Goal: Information Seeking & Learning: Learn about a topic

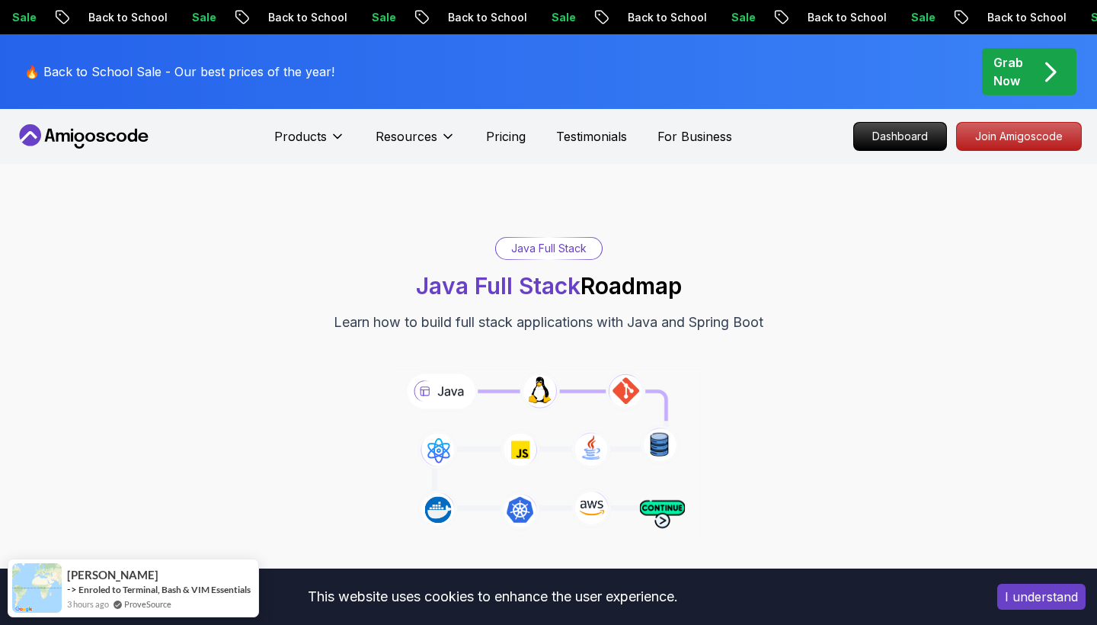
click at [773, 187] on div "Java Full Stack Java Full Stack Roadmap Learn how to build full stack applicati…" at bounding box center [548, 392] width 1097 height 457
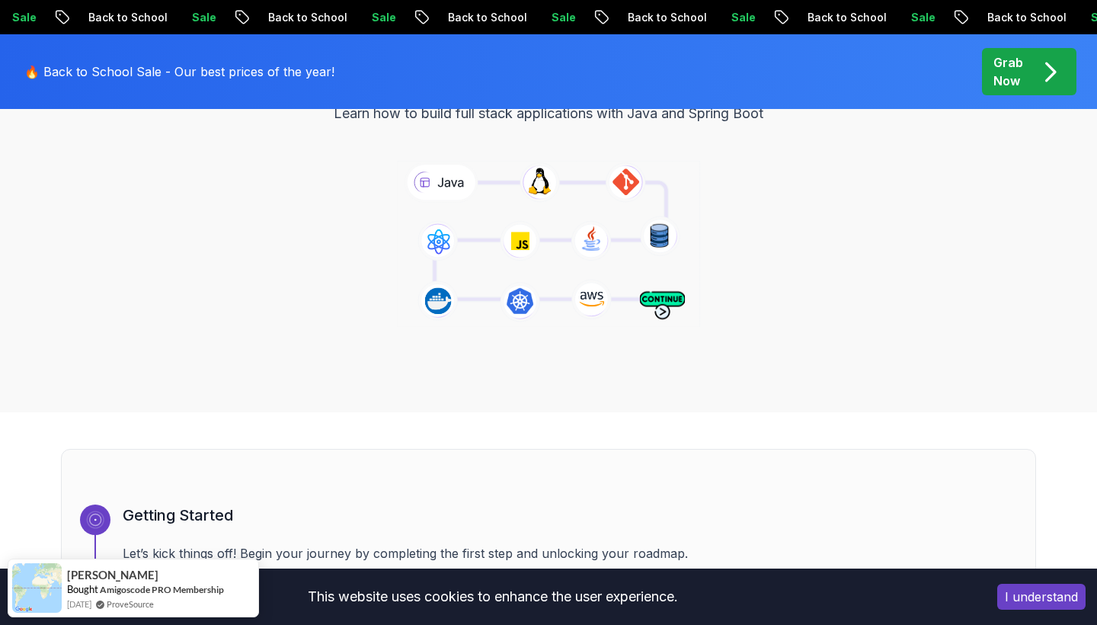
scroll to position [725, 0]
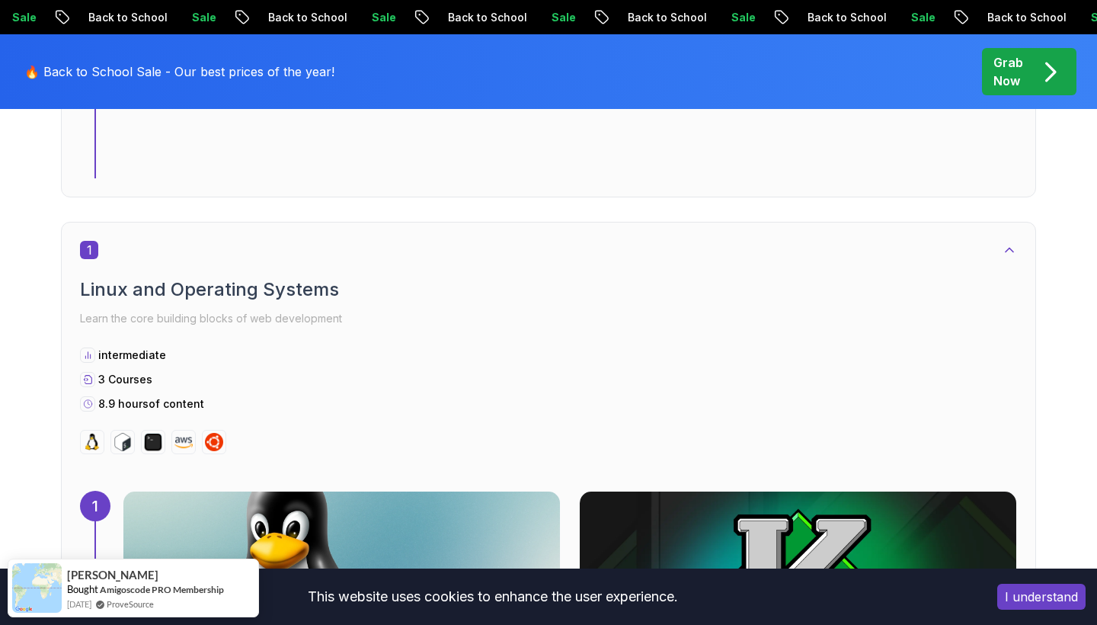
click at [1005, 243] on icon at bounding box center [1009, 249] width 15 height 15
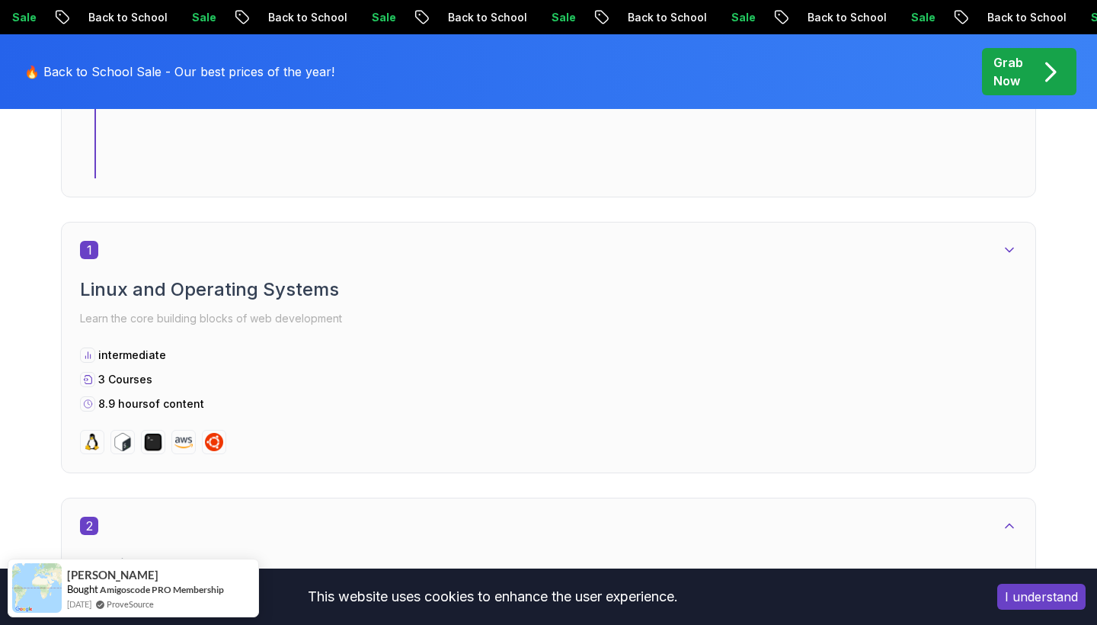
click at [1012, 250] on icon at bounding box center [1009, 249] width 15 height 15
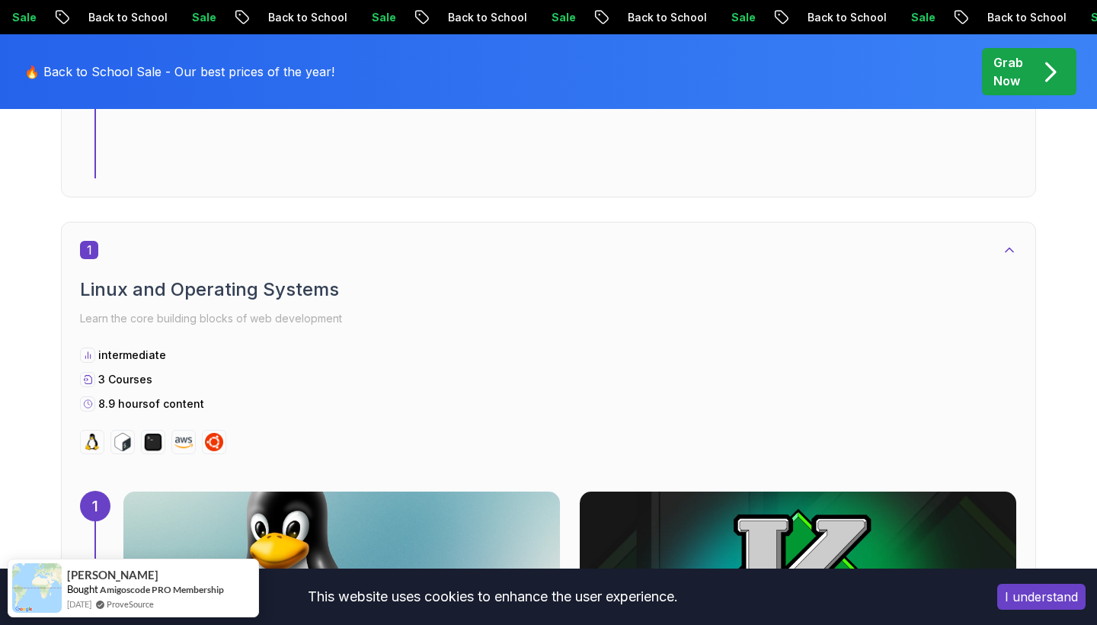
click at [1012, 250] on icon at bounding box center [1009, 249] width 15 height 15
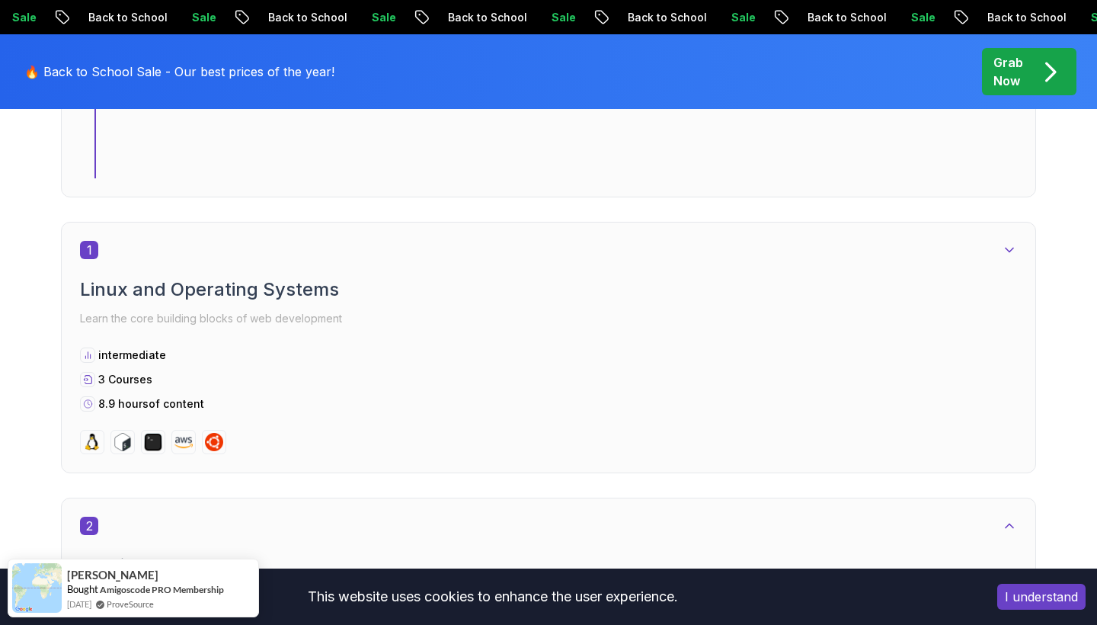
scroll to position [1002, 0]
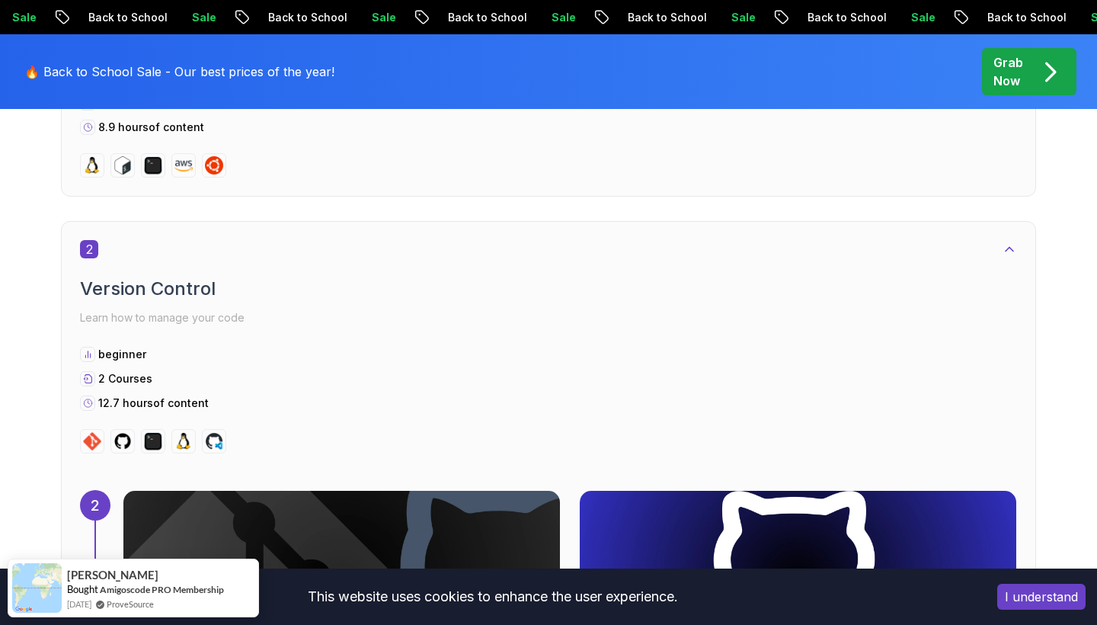
click at [1014, 251] on icon at bounding box center [1009, 248] width 15 height 15
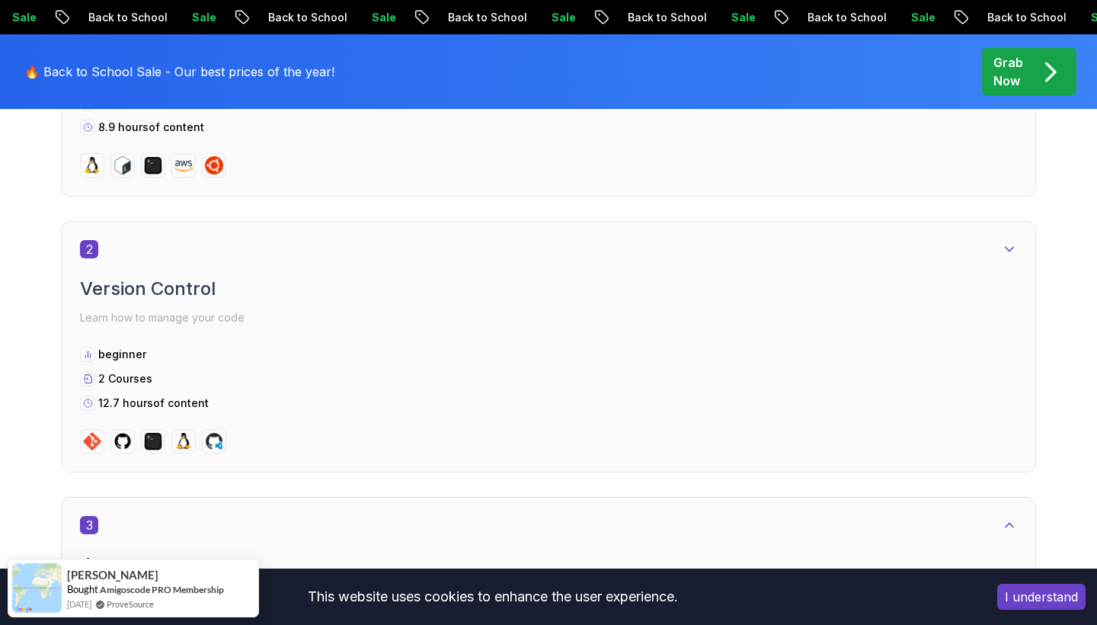
scroll to position [1293, 0]
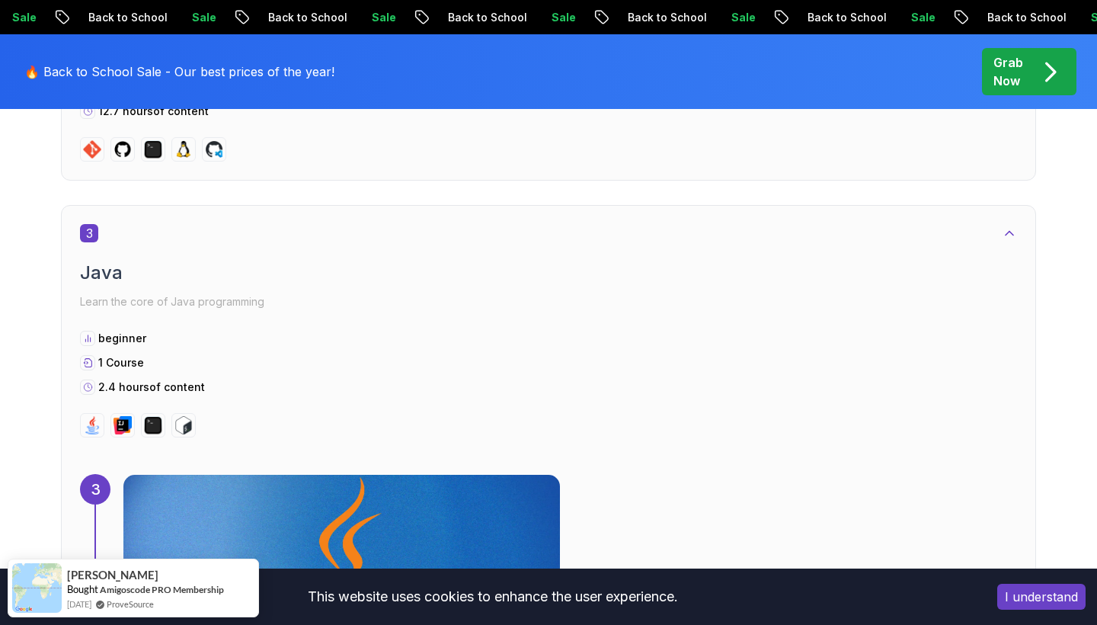
click at [1009, 229] on icon at bounding box center [1009, 232] width 15 height 15
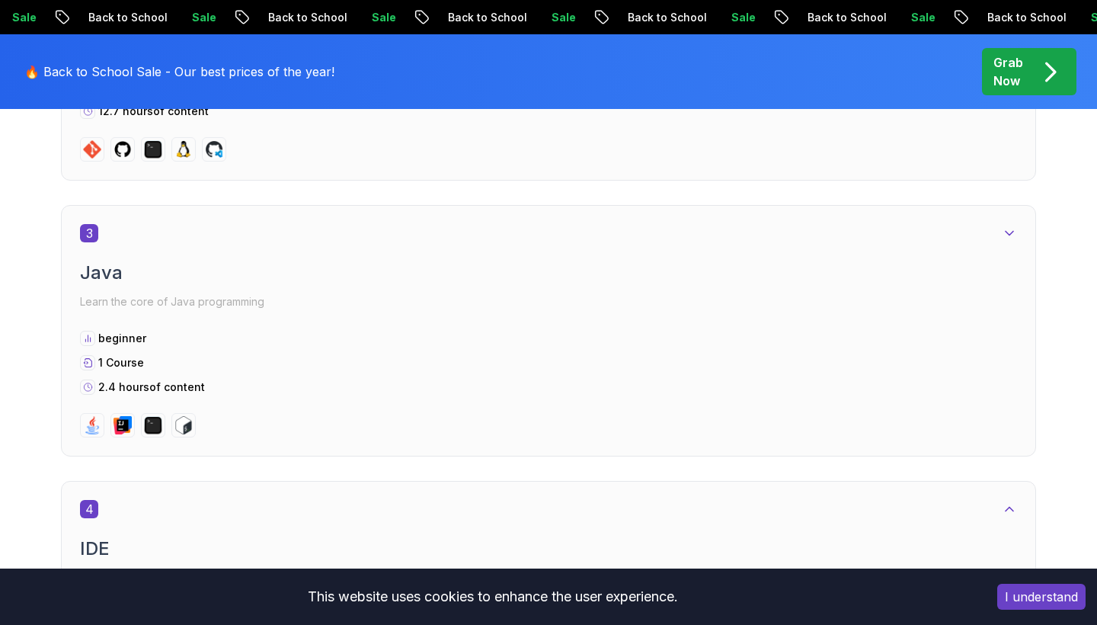
click at [1009, 229] on icon at bounding box center [1009, 232] width 15 height 15
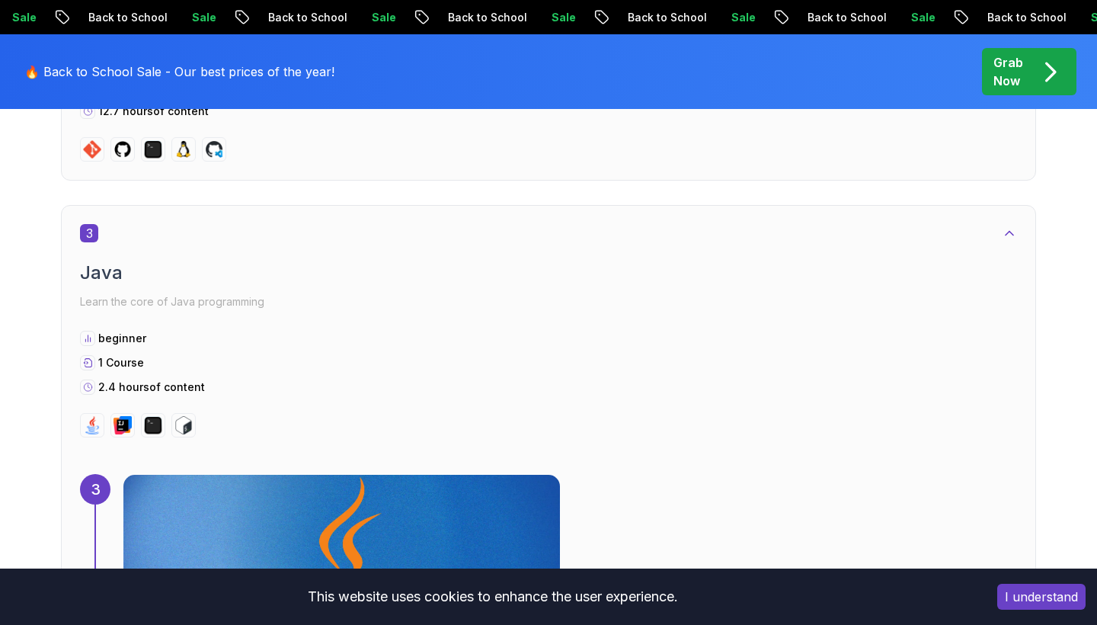
scroll to position [1365, 0]
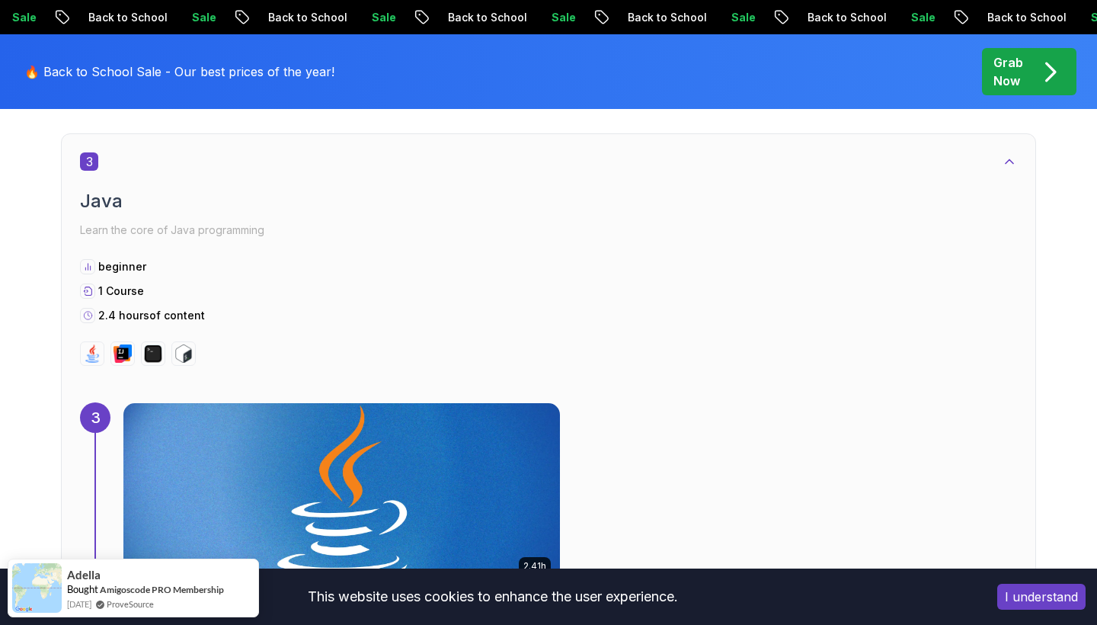
click at [1012, 165] on icon at bounding box center [1009, 161] width 15 height 15
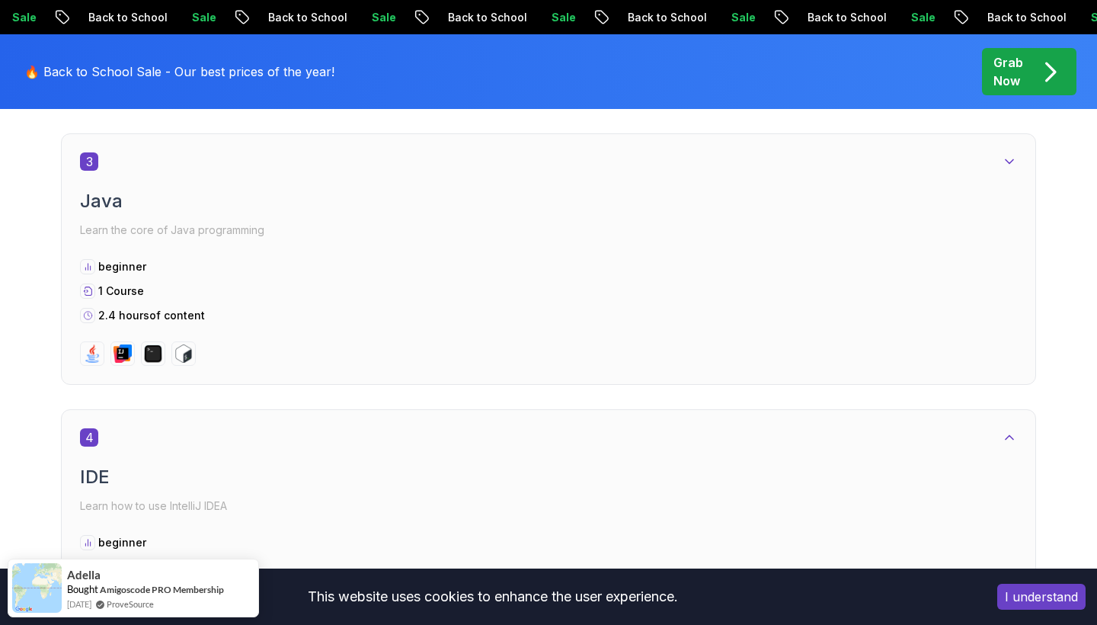
scroll to position [1584, 0]
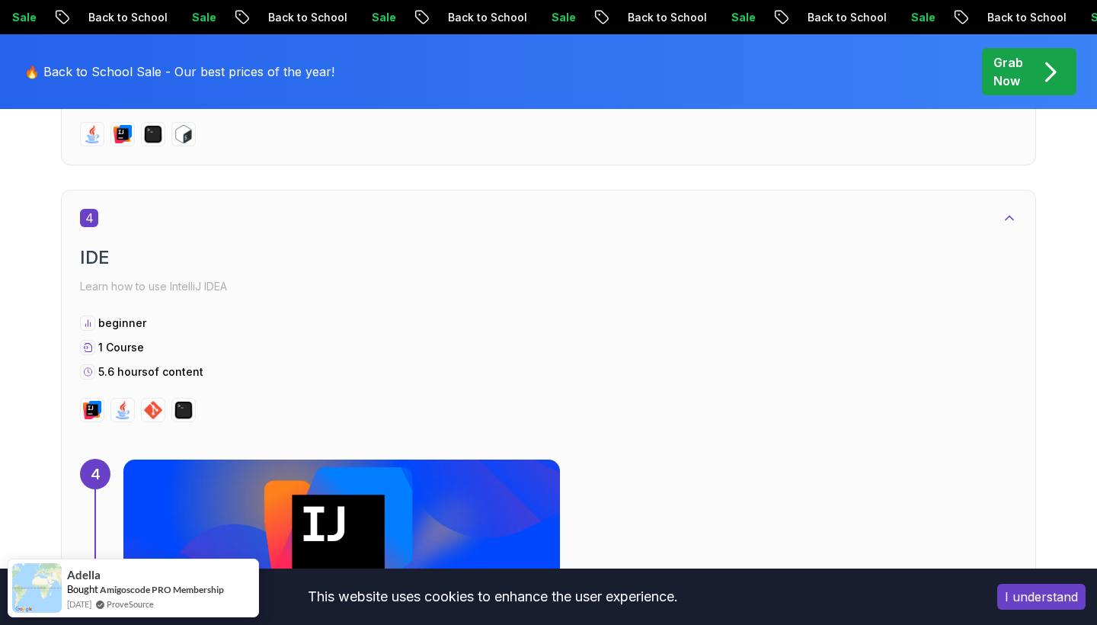
click at [1009, 211] on icon at bounding box center [1009, 217] width 15 height 15
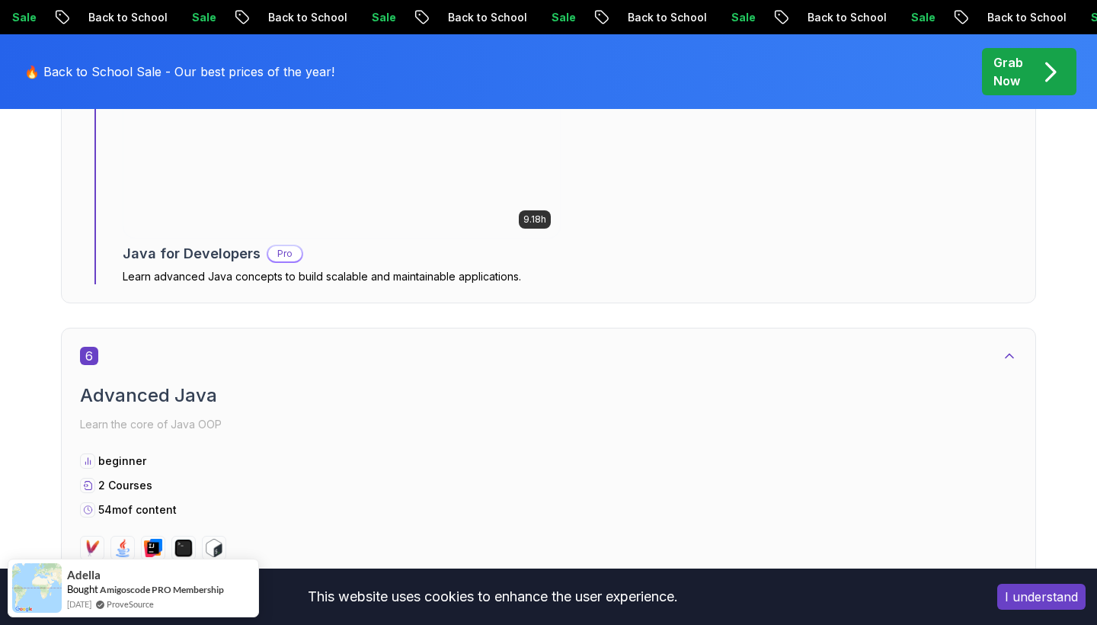
scroll to position [1913, 0]
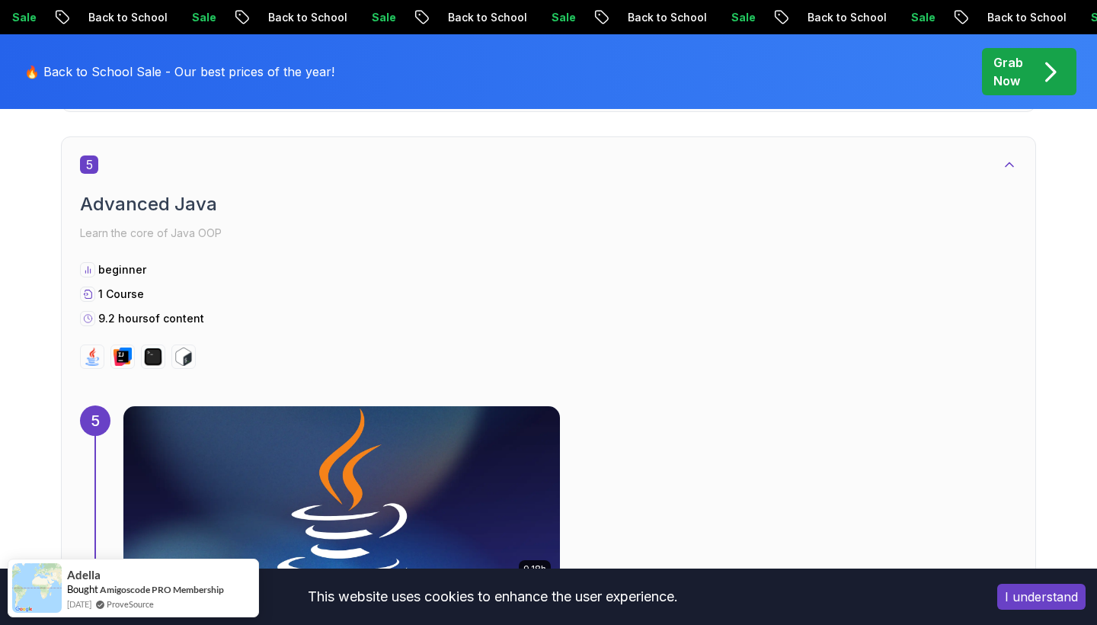
click at [1006, 168] on icon at bounding box center [1009, 164] width 15 height 15
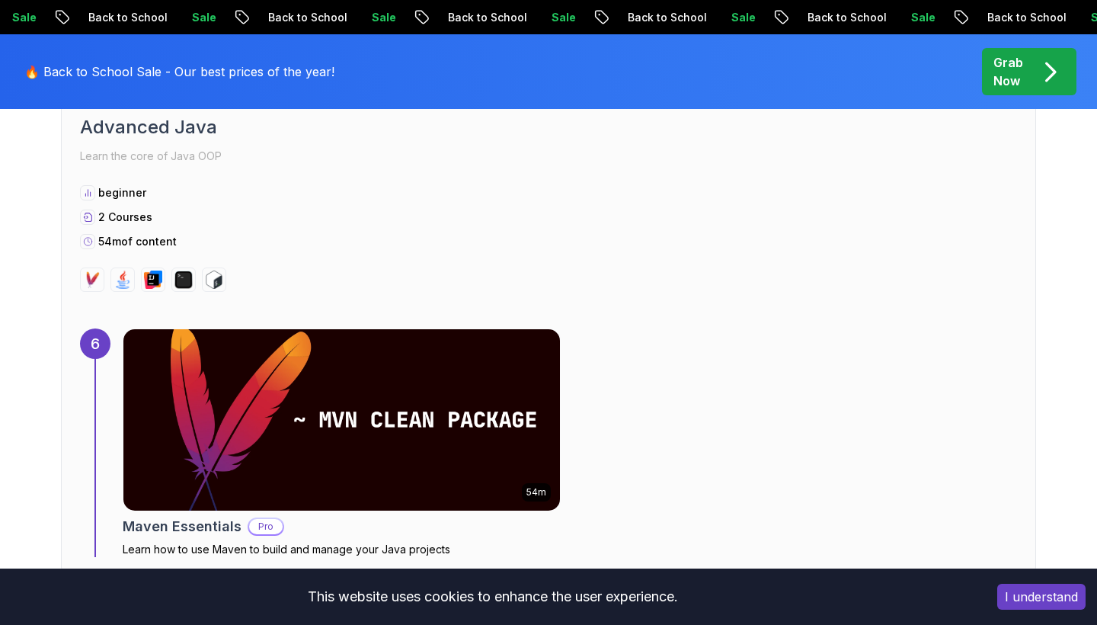
scroll to position [2202, 0]
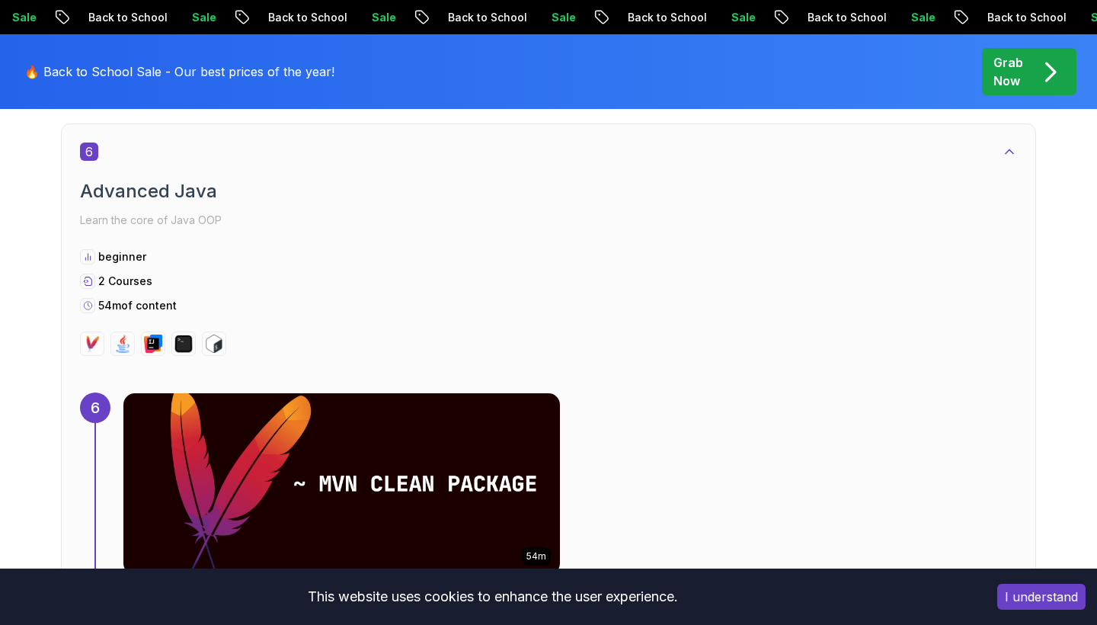
click at [1009, 155] on icon at bounding box center [1009, 151] width 15 height 15
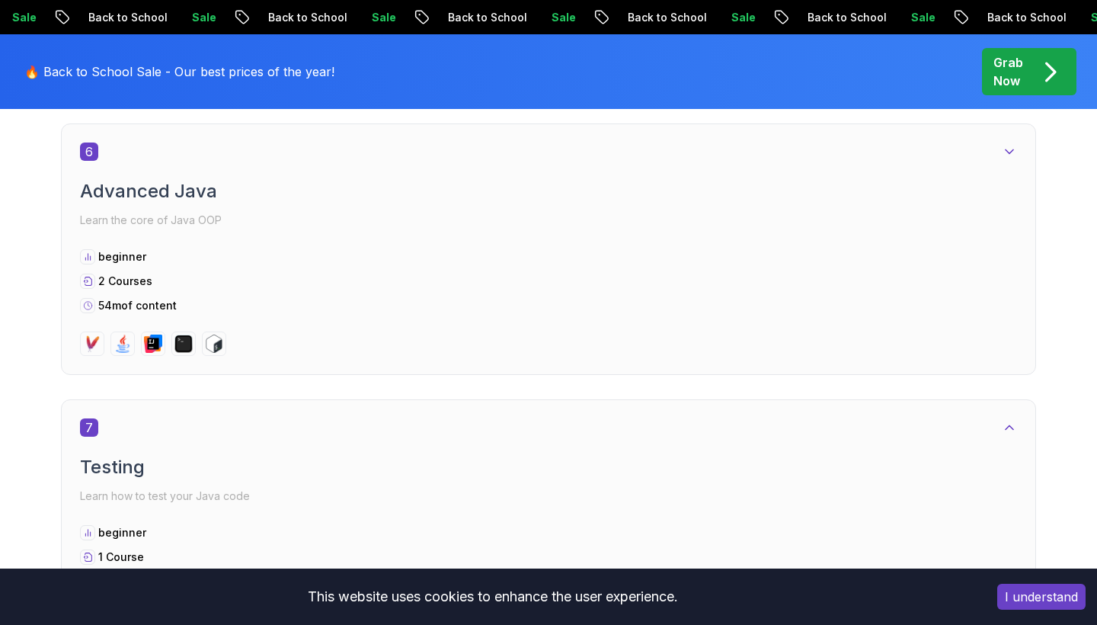
click at [996, 146] on div "6" at bounding box center [548, 151] width 937 height 18
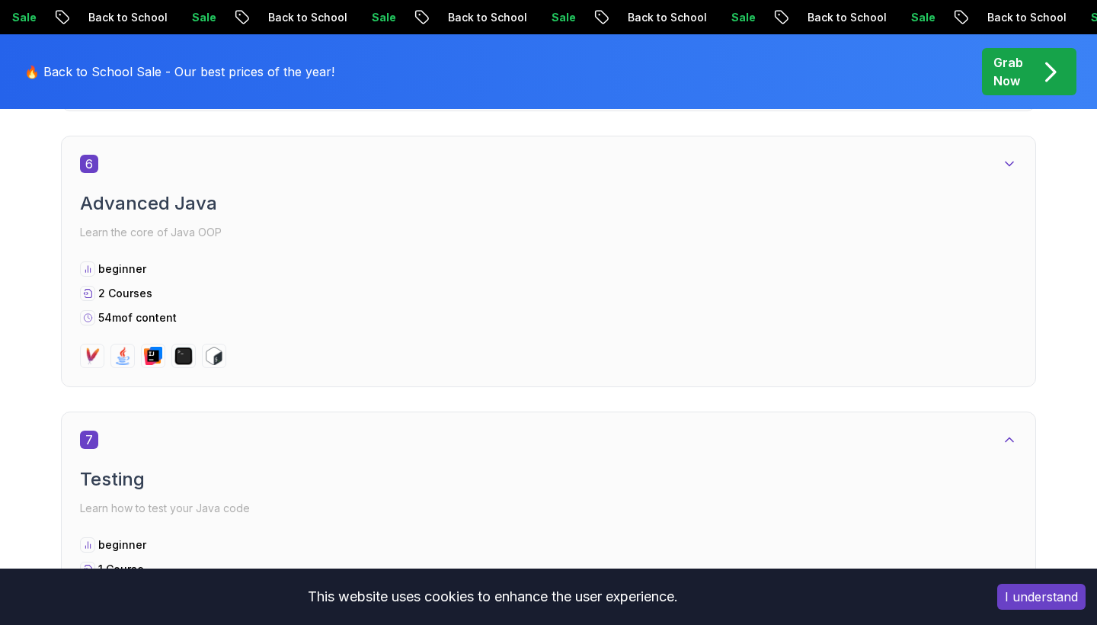
scroll to position [2182, 0]
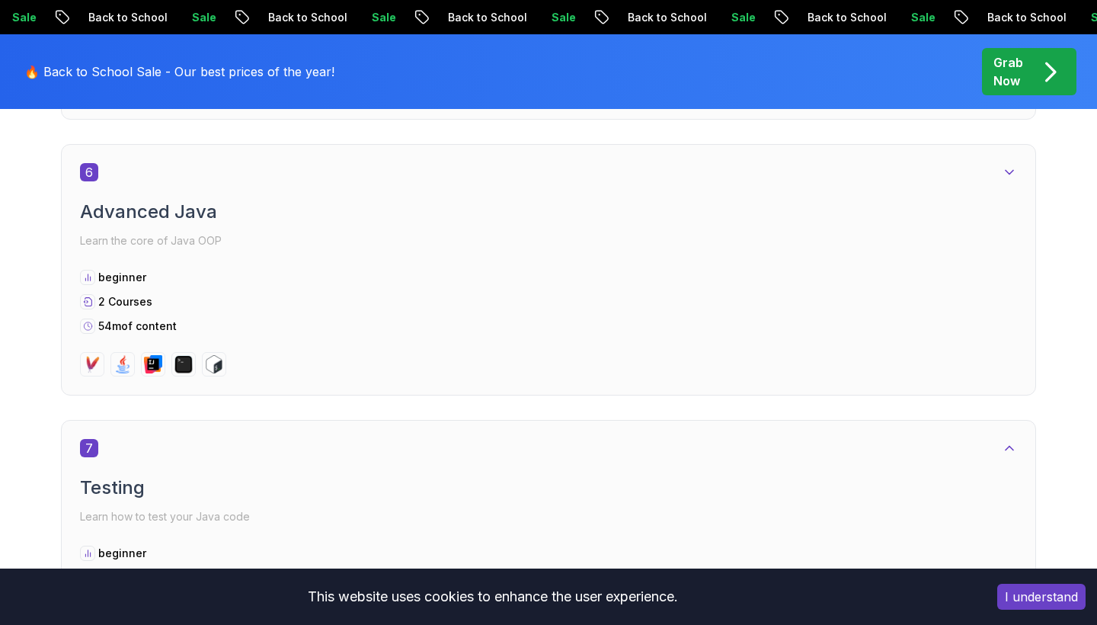
click at [1009, 180] on icon at bounding box center [1009, 172] width 15 height 15
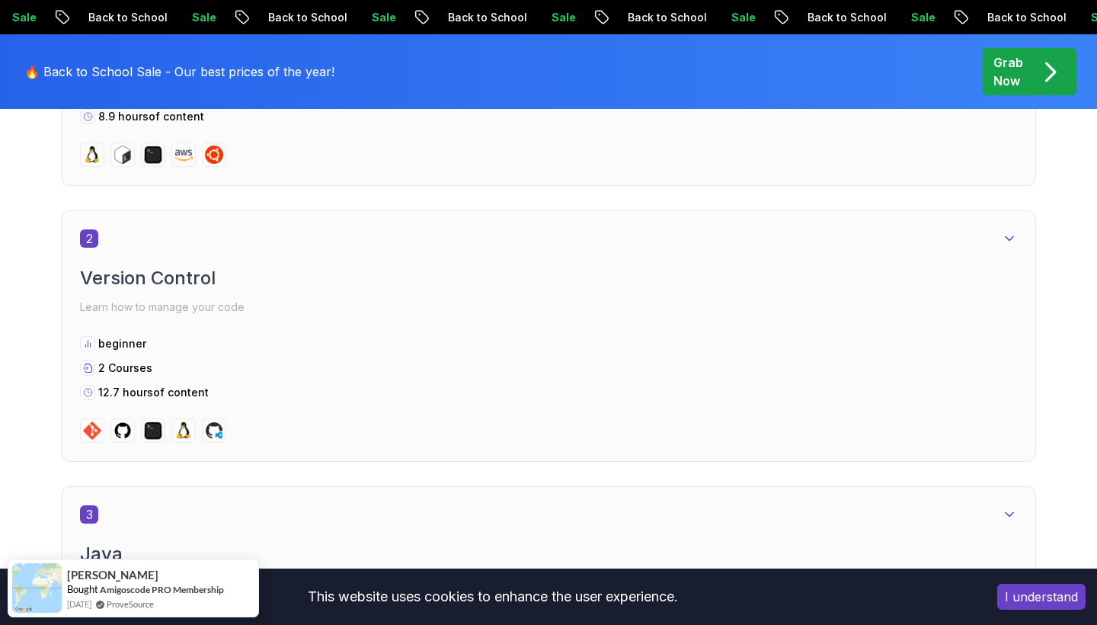
scroll to position [980, 0]
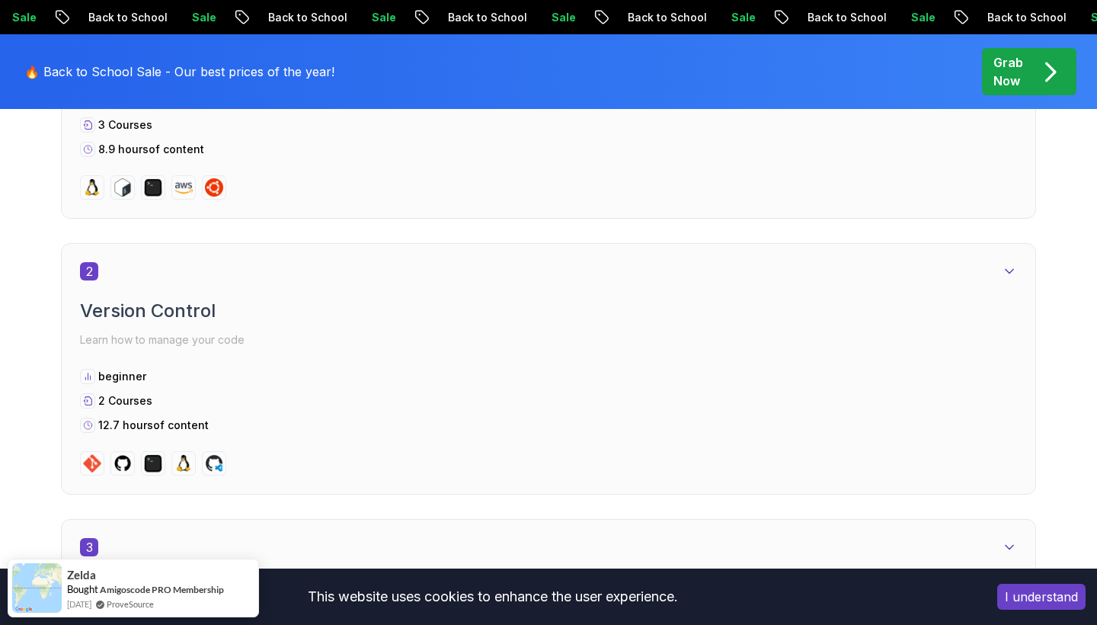
click at [1068, 590] on button "I understand" at bounding box center [1041, 596] width 88 height 26
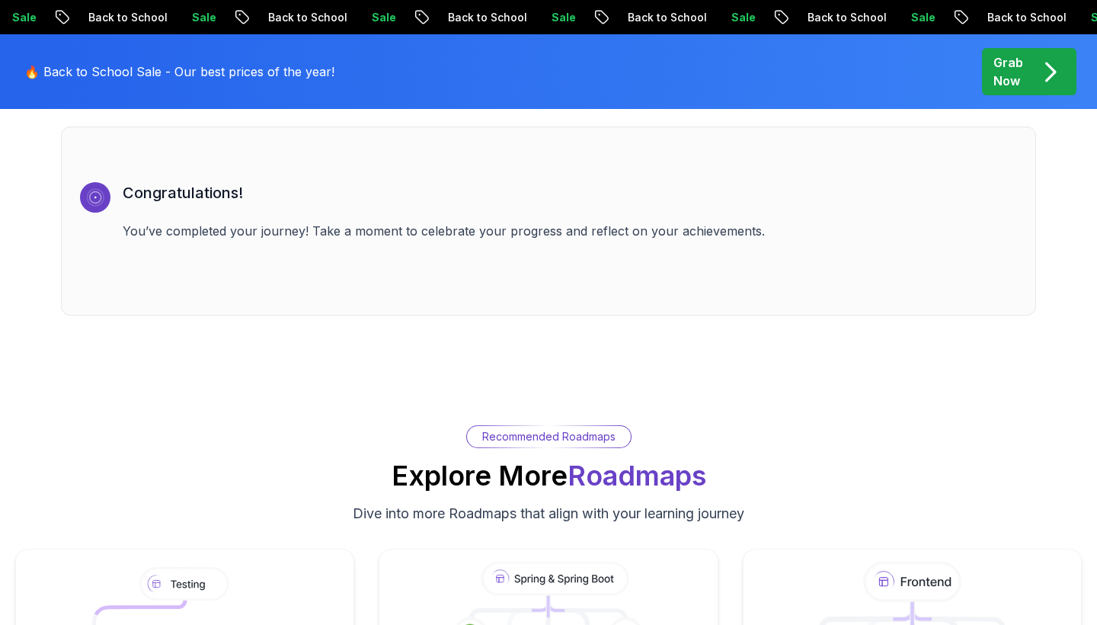
scroll to position [8595, 0]
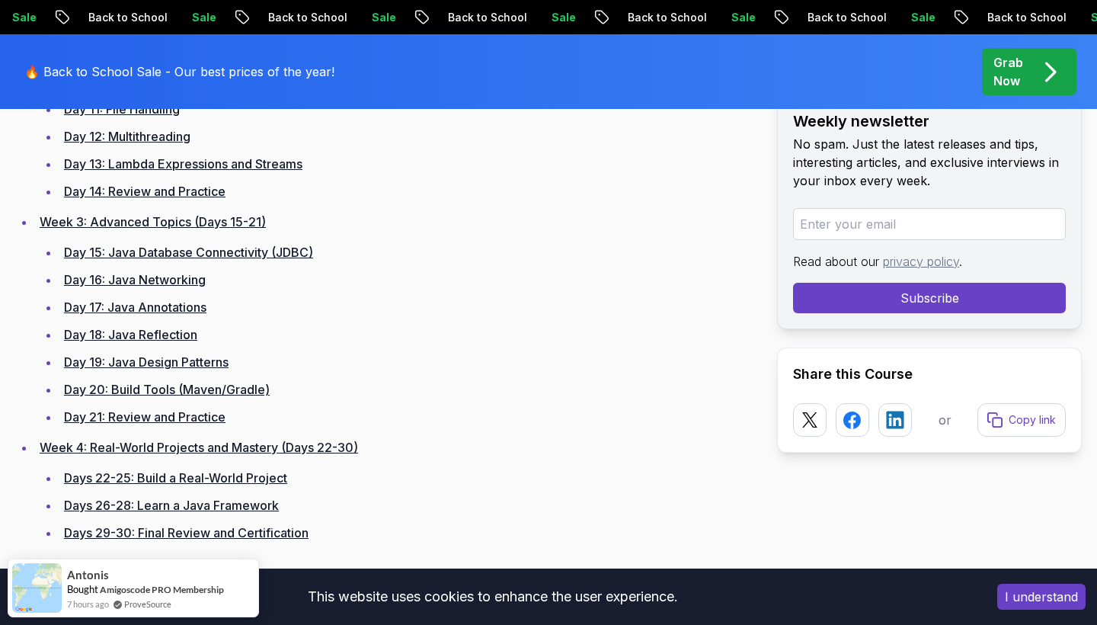
scroll to position [1250, 0]
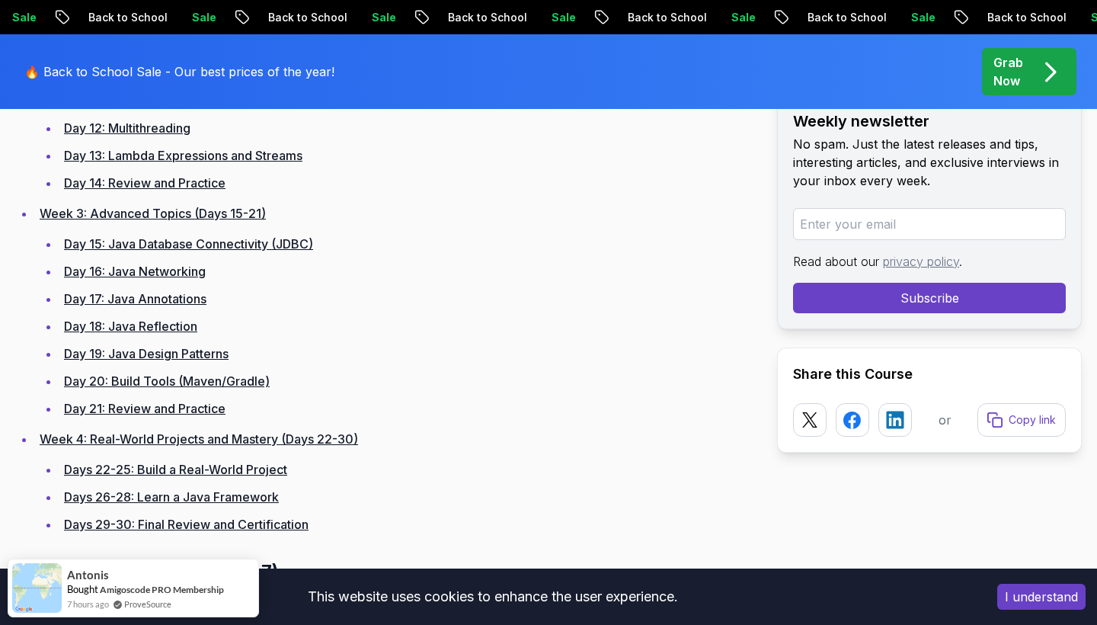
scroll to position [1261, 0]
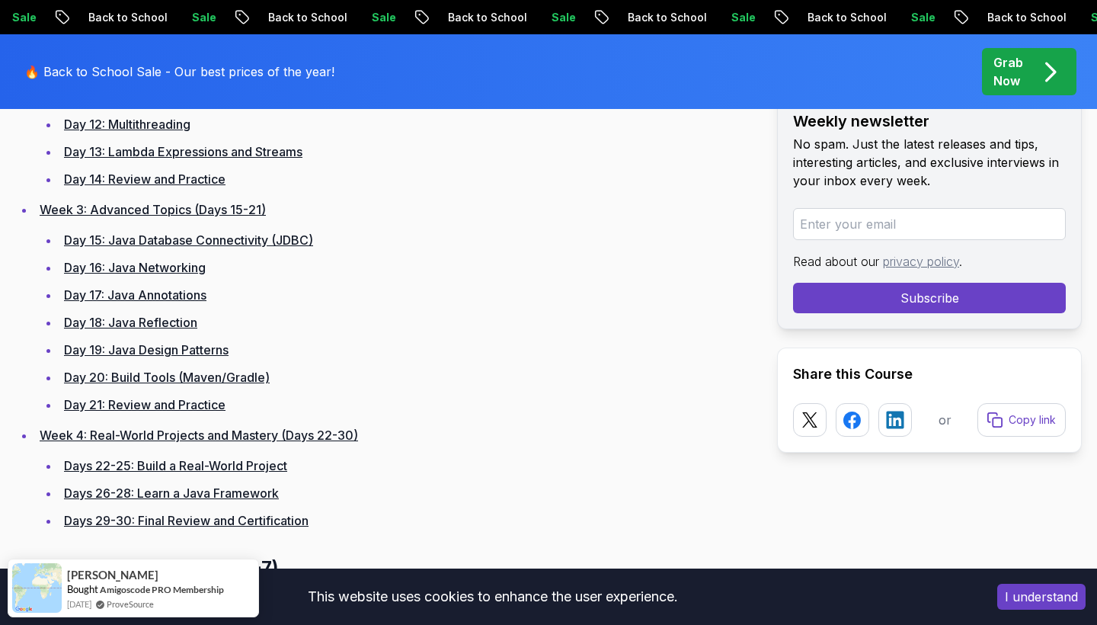
click at [176, 273] on link "Day 16: Java Networking" at bounding box center [135, 267] width 142 height 15
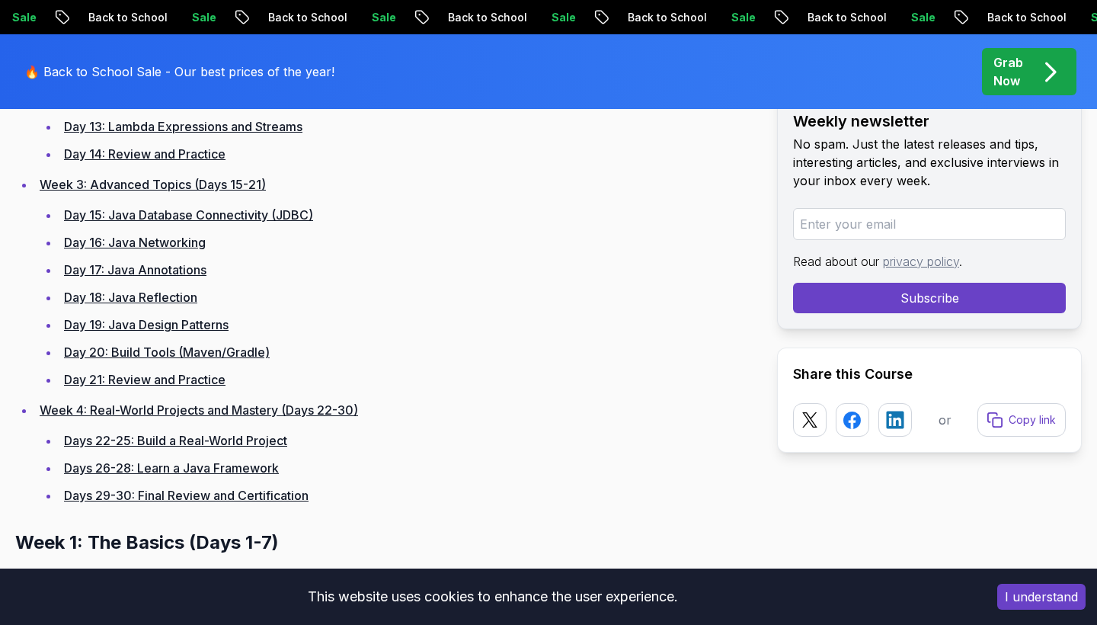
scroll to position [1289, 0]
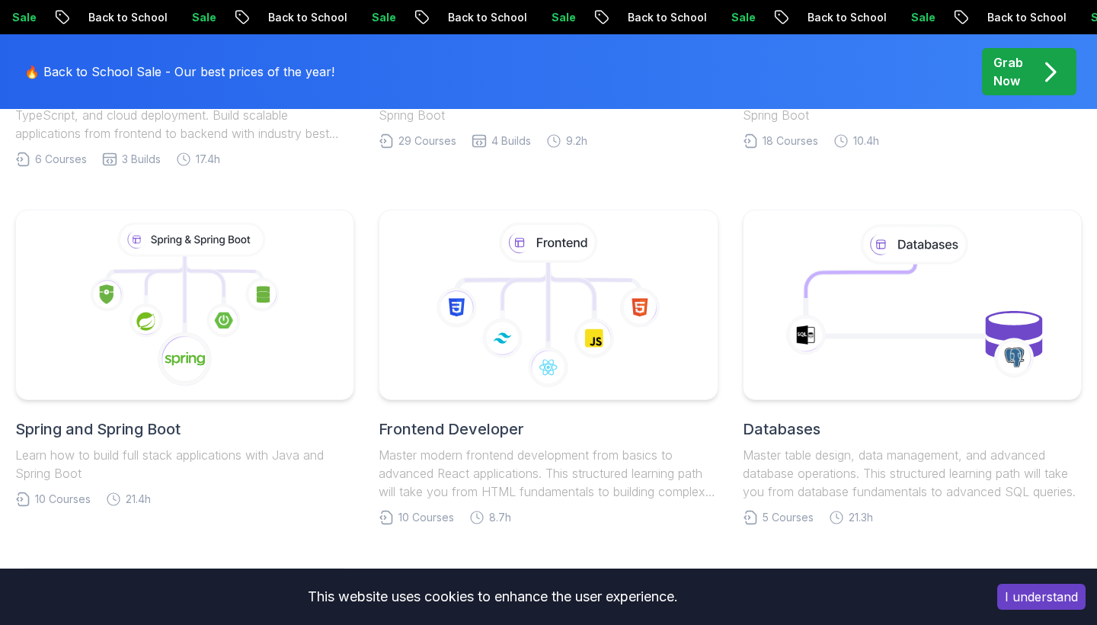
click at [139, 437] on h2 "Spring and Spring Boot" at bounding box center [184, 428] width 339 height 21
click at [153, 430] on h2 "Spring and Spring Boot" at bounding box center [184, 428] width 339 height 21
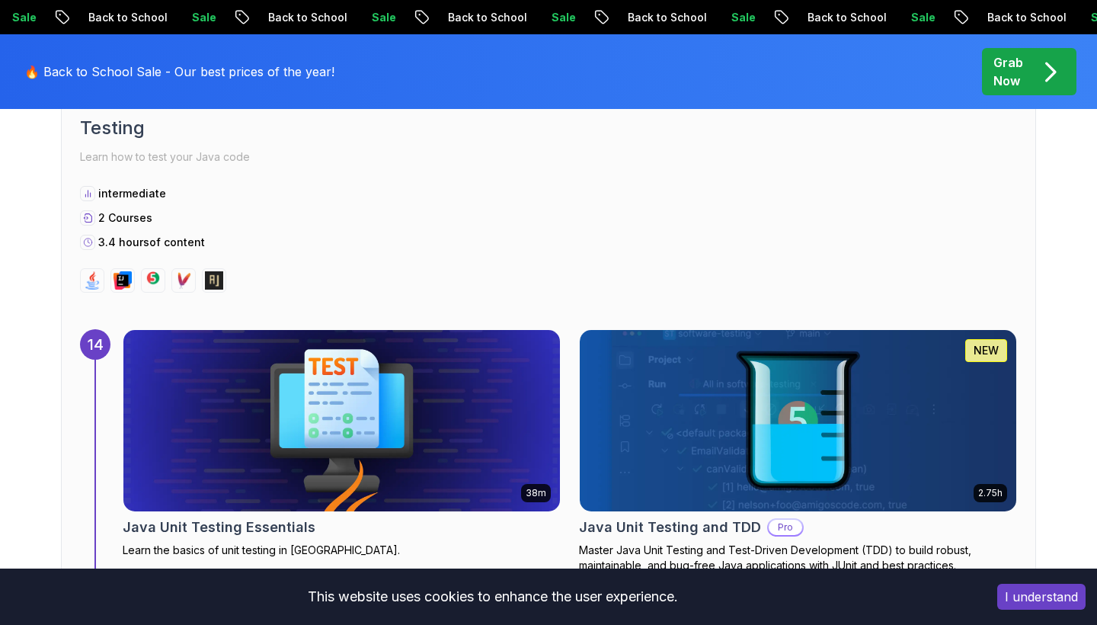
scroll to position [9615, 0]
